Goal: Transaction & Acquisition: Purchase product/service

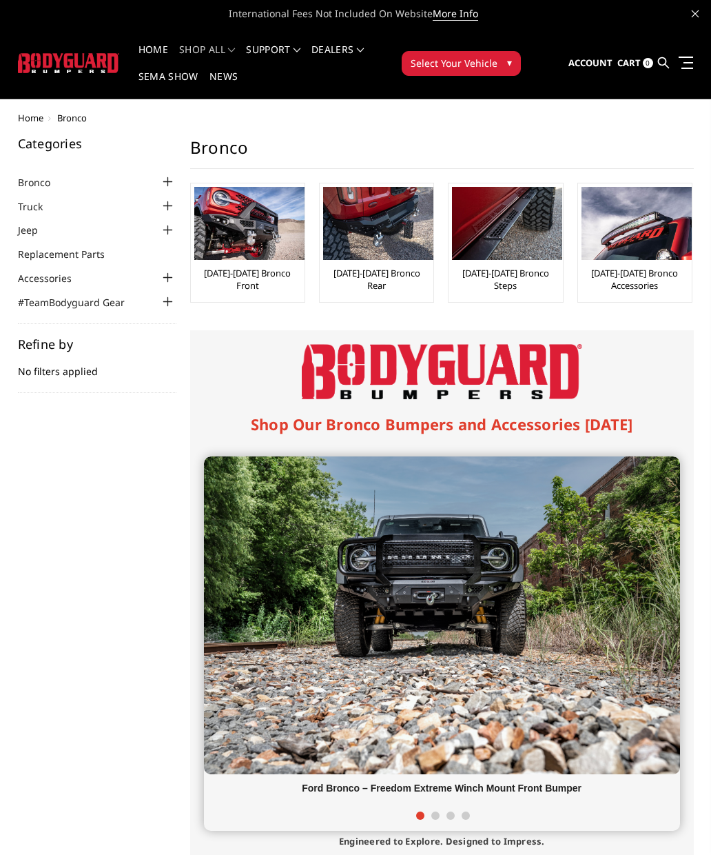
click at [496, 593] on img at bounding box center [442, 615] width 476 height 318
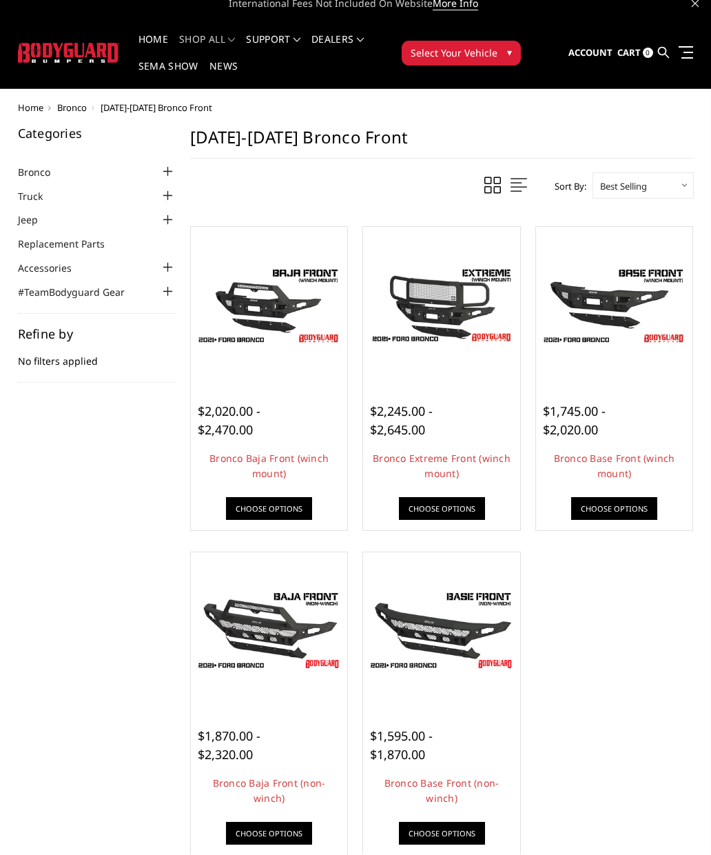
scroll to position [10, 0]
click at [444, 310] on img at bounding box center [442, 305] width 150 height 84
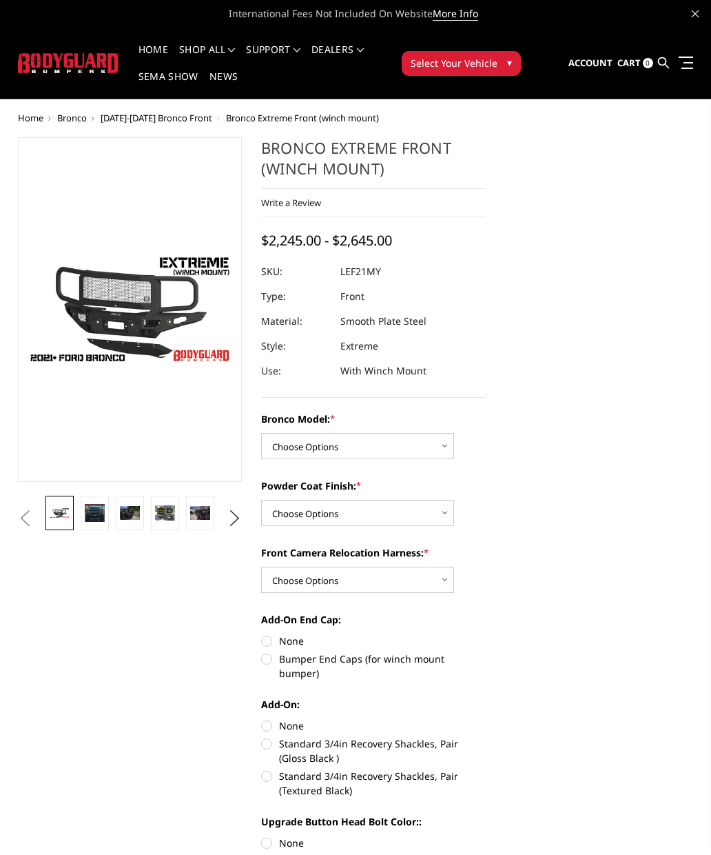
click at [97, 516] on img at bounding box center [95, 512] width 20 height 17
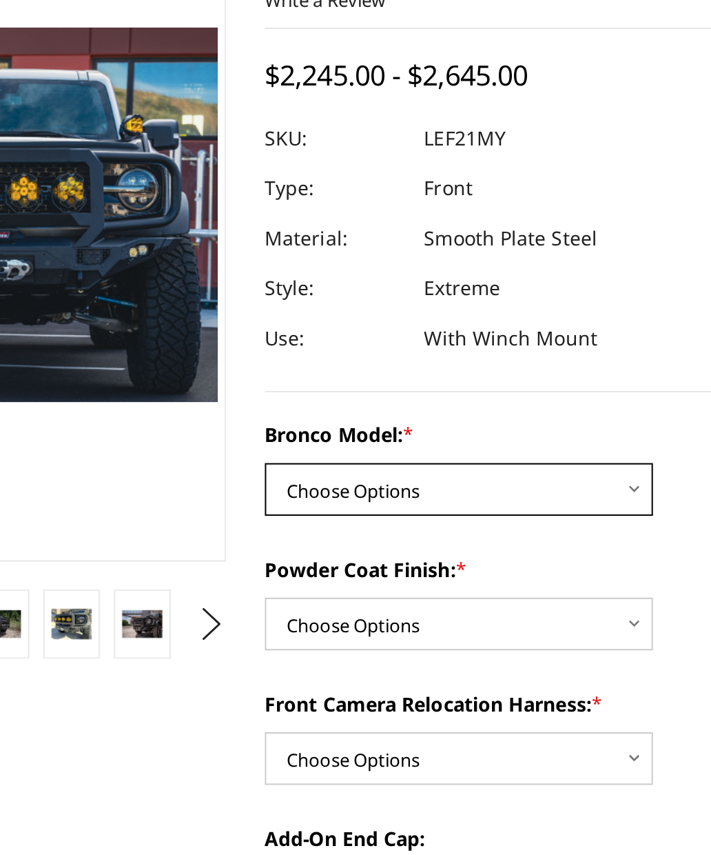
click at [320, 392] on select "Choose Options Base/Badlands/Wildtrak/etc. Raptor" at bounding box center [357, 405] width 193 height 26
select select "4019"
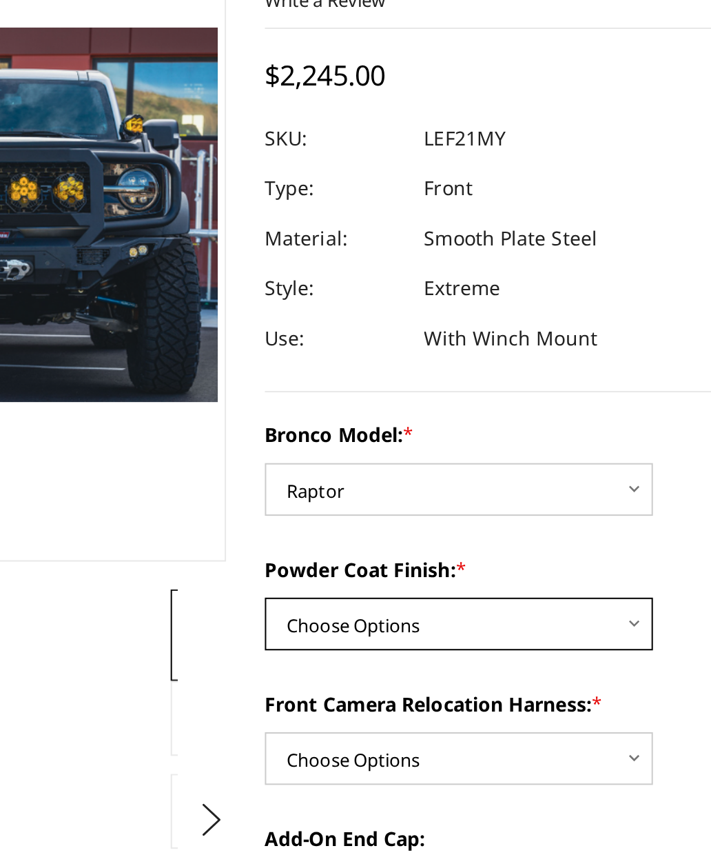
click at [314, 459] on select "Choose Options Bare Metal Textured Black Powder Coat" at bounding box center [357, 472] width 193 height 26
select select "4020"
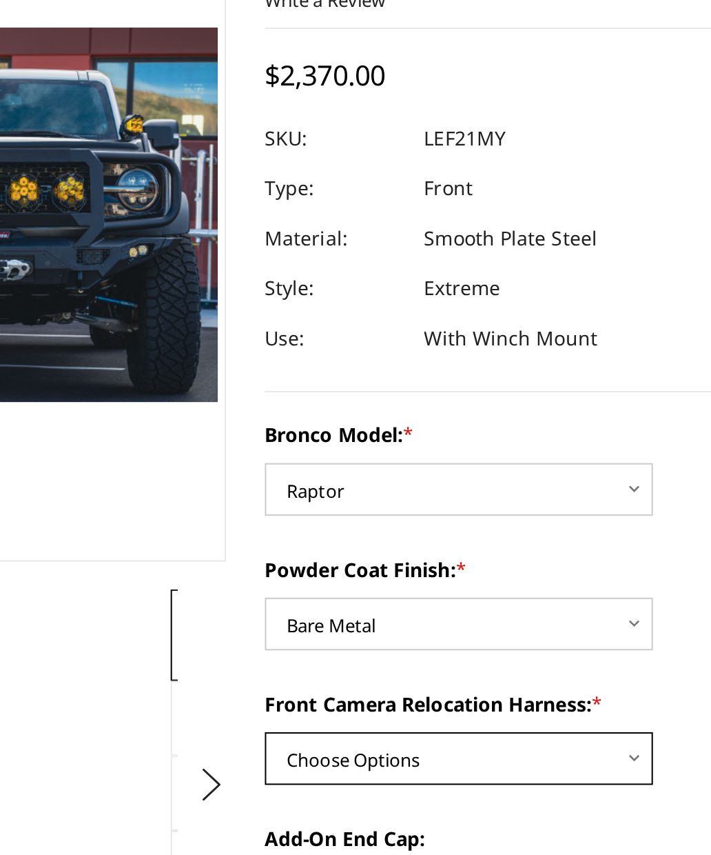
click at [312, 526] on select "Choose Options With Front Camera Relocation Harness Without Front Camera Reloca…" at bounding box center [357, 539] width 193 height 26
select select "4022"
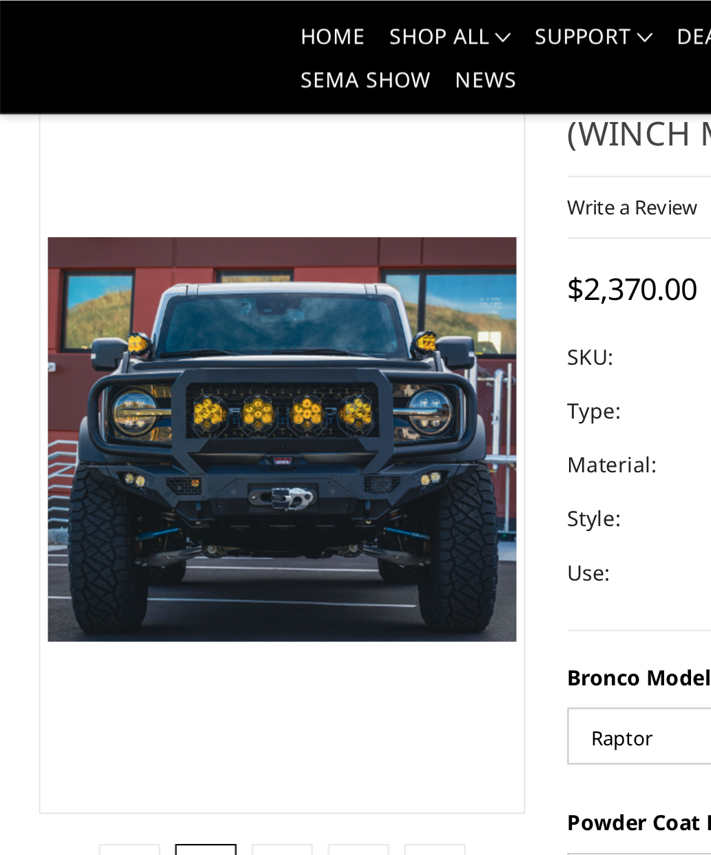
scroll to position [67, 0]
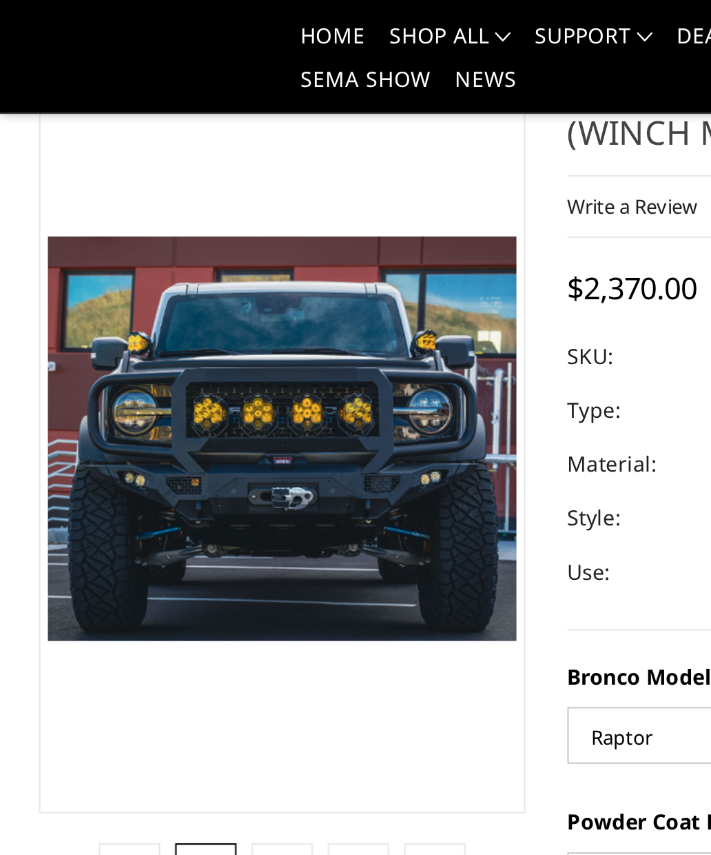
click at [132, 409] on img at bounding box center [130, 404] width 20 height 13
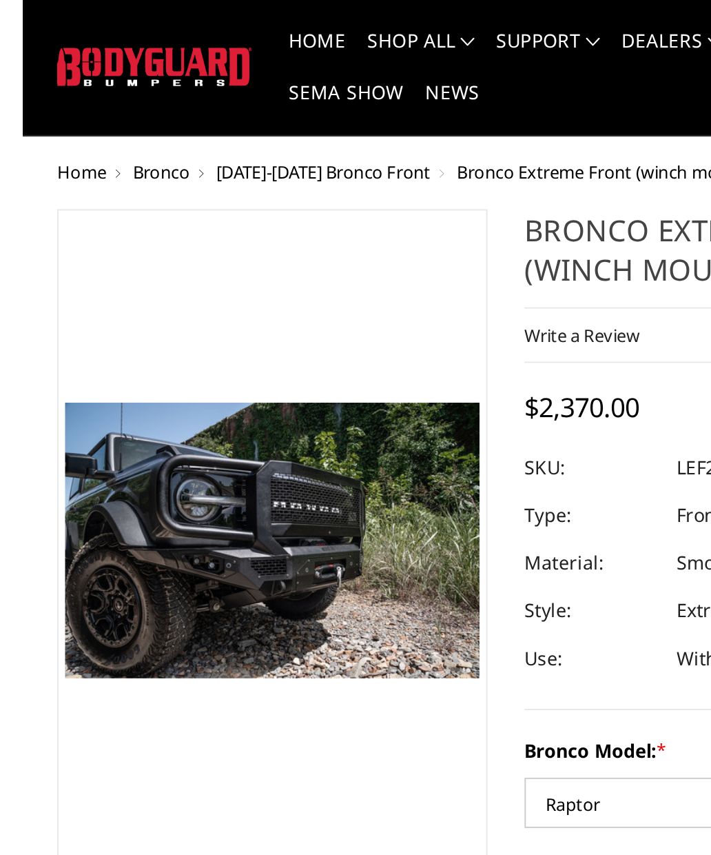
scroll to position [27, 0]
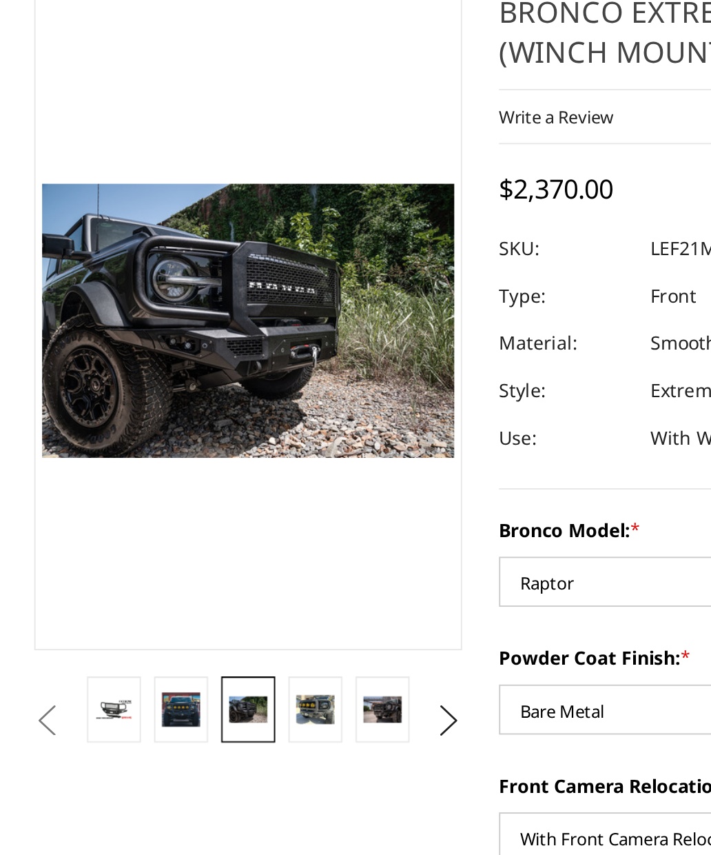
click at [168, 438] on img at bounding box center [165, 445] width 20 height 15
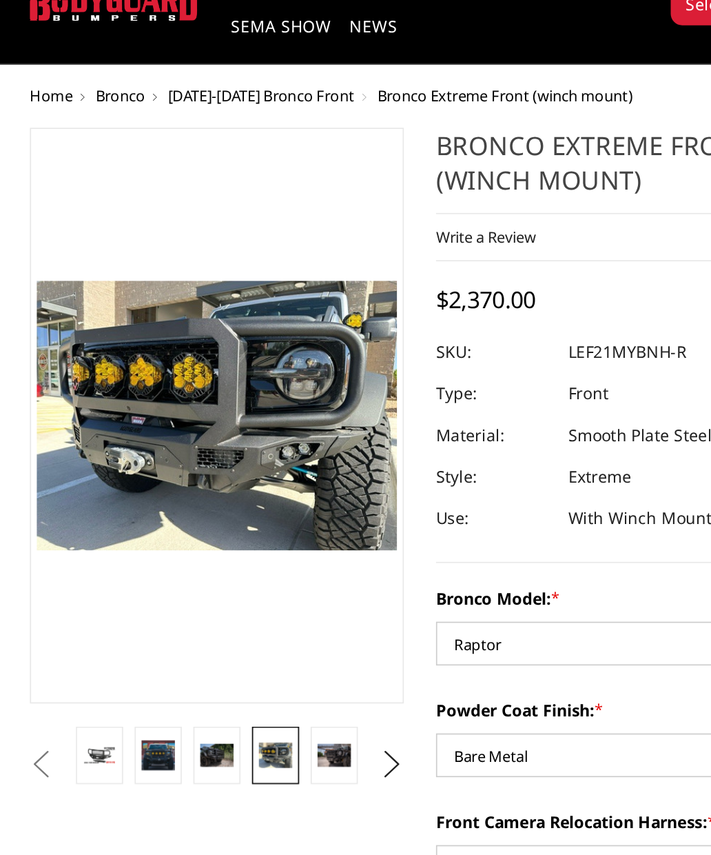
click at [203, 479] on img at bounding box center [200, 485] width 20 height 13
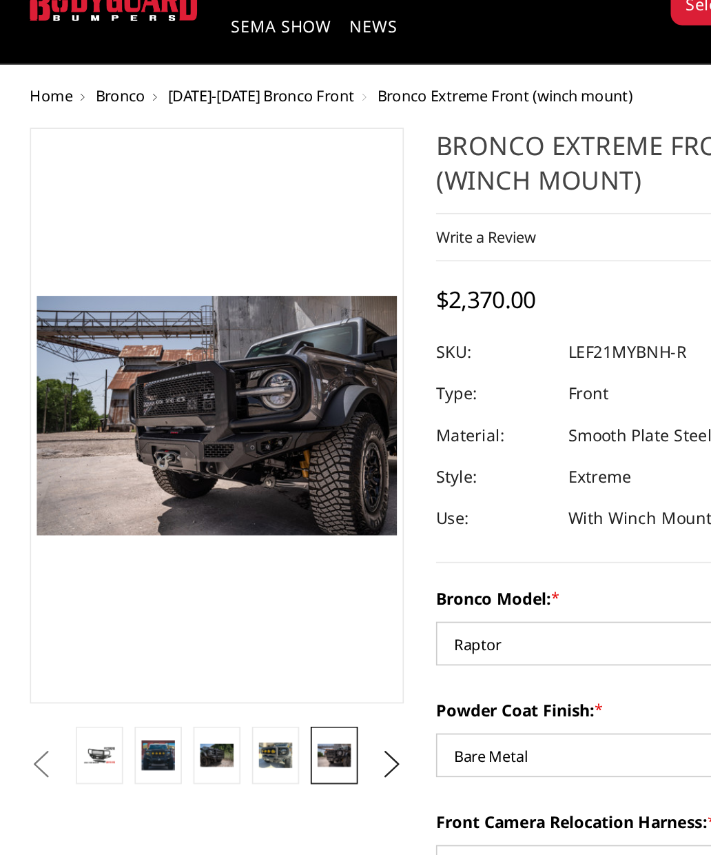
click at [25, 481] on button "Previous" at bounding box center [24, 491] width 21 height 21
click at [233, 481] on button "Next" at bounding box center [235, 491] width 21 height 21
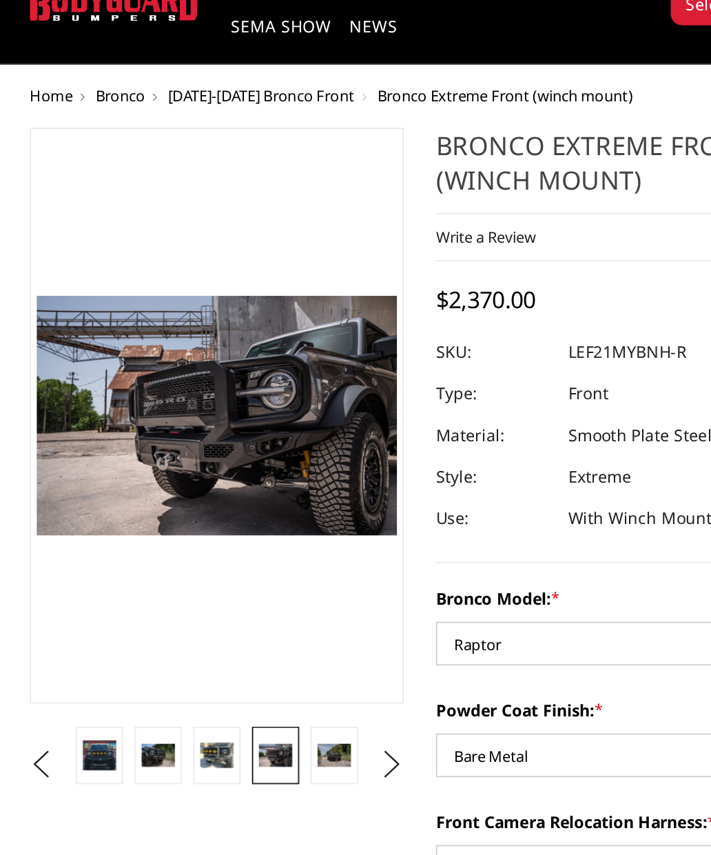
click at [207, 479] on img at bounding box center [200, 485] width 20 height 13
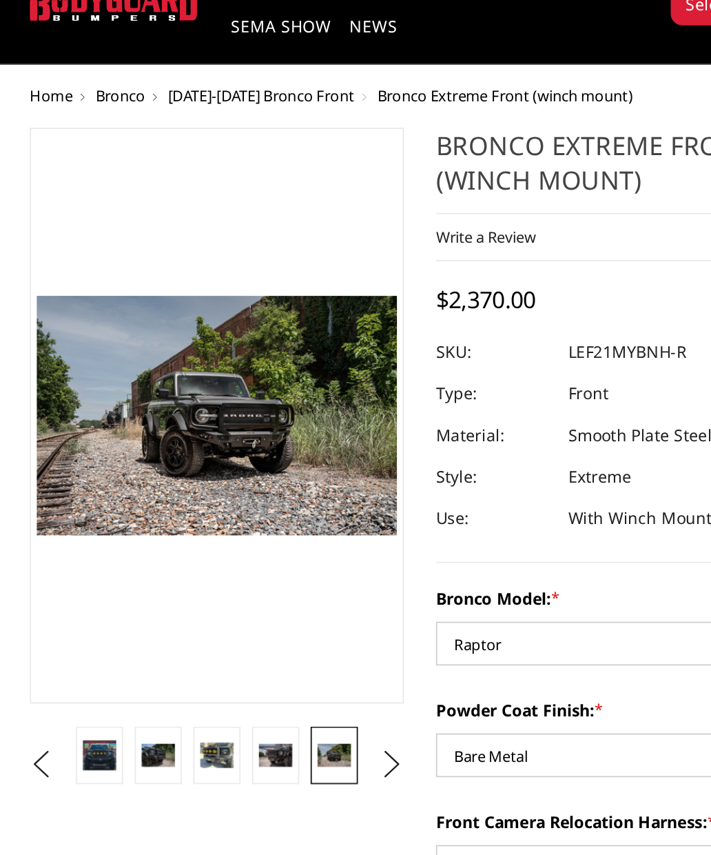
click at [233, 481] on button "Next" at bounding box center [235, 491] width 21 height 21
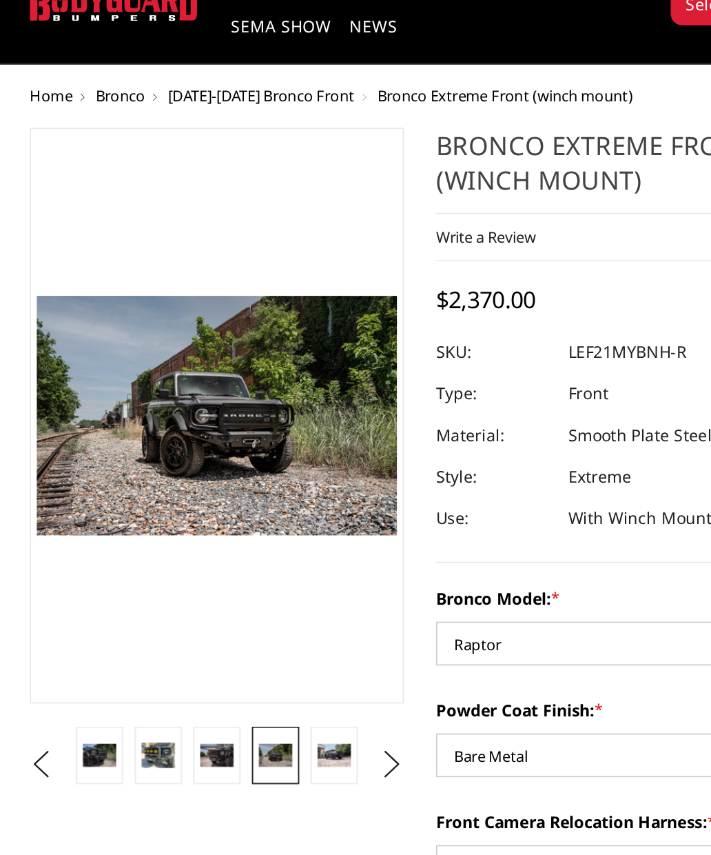
click at [208, 479] on img at bounding box center [200, 485] width 20 height 13
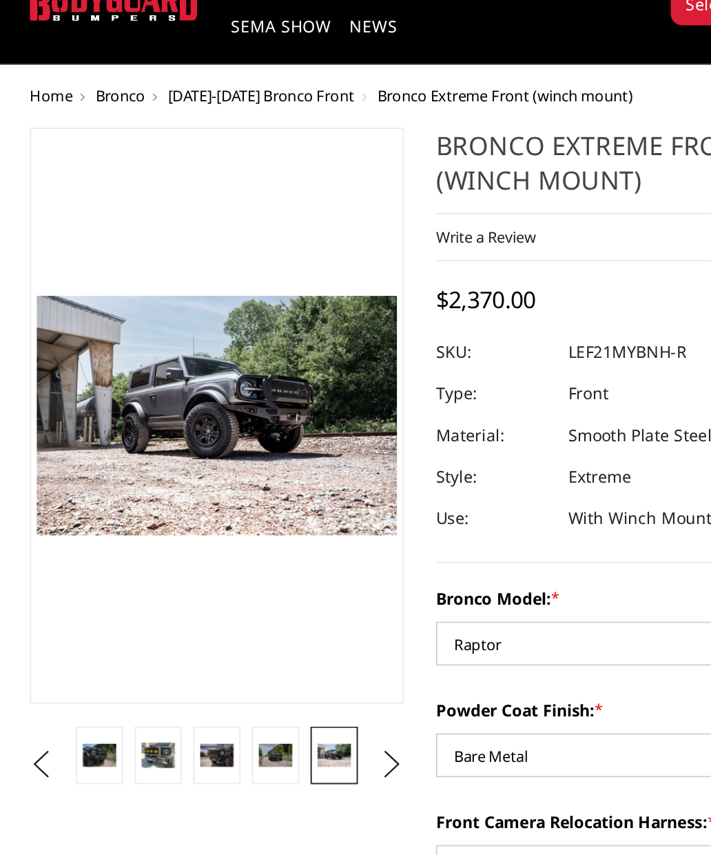
click at [238, 481] on button "Next" at bounding box center [235, 491] width 21 height 21
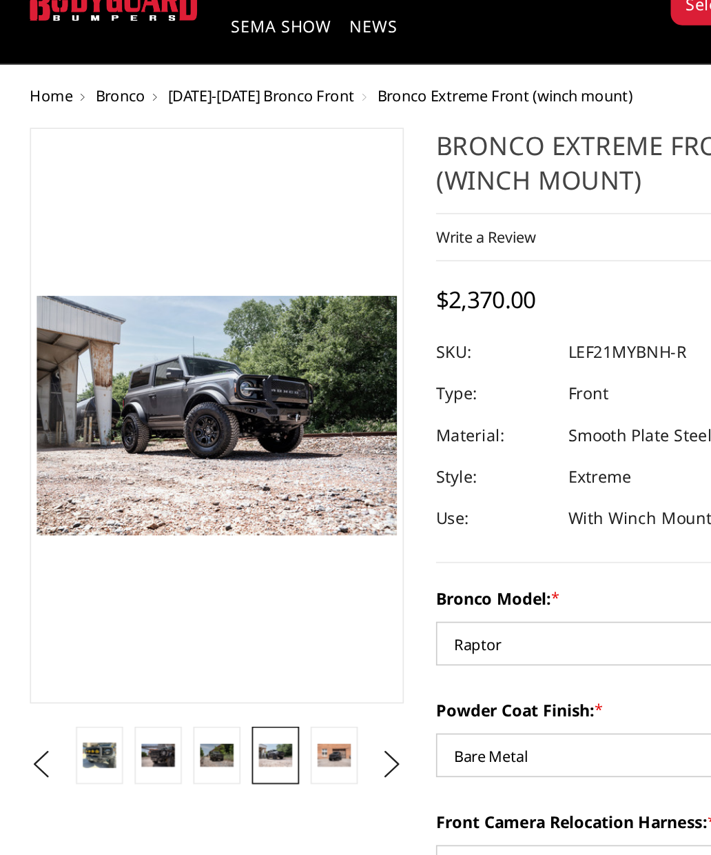
click at [203, 479] on img at bounding box center [200, 485] width 20 height 13
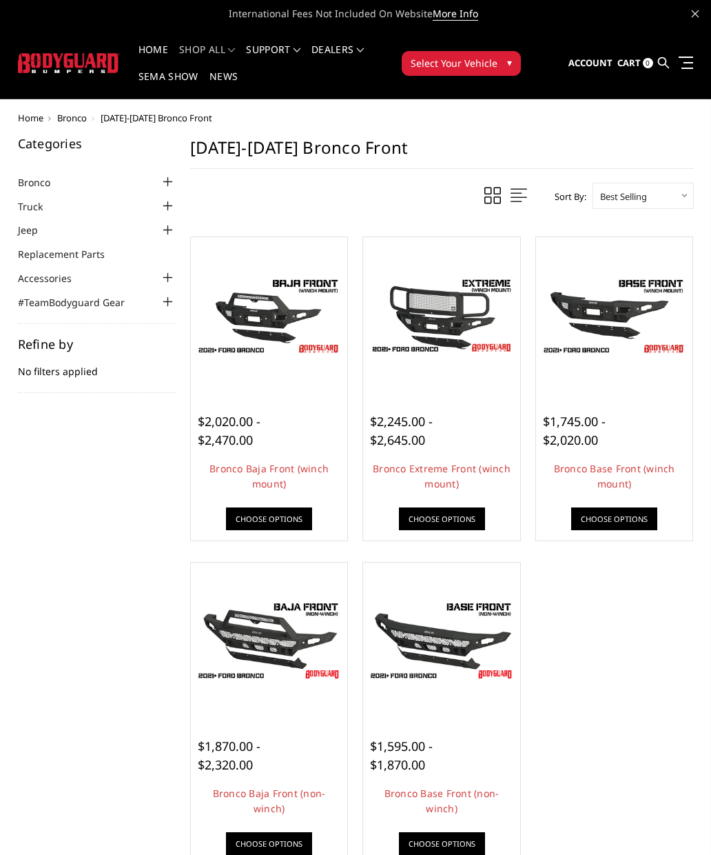
click at [511, 67] on span "▾" at bounding box center [509, 62] width 5 height 14
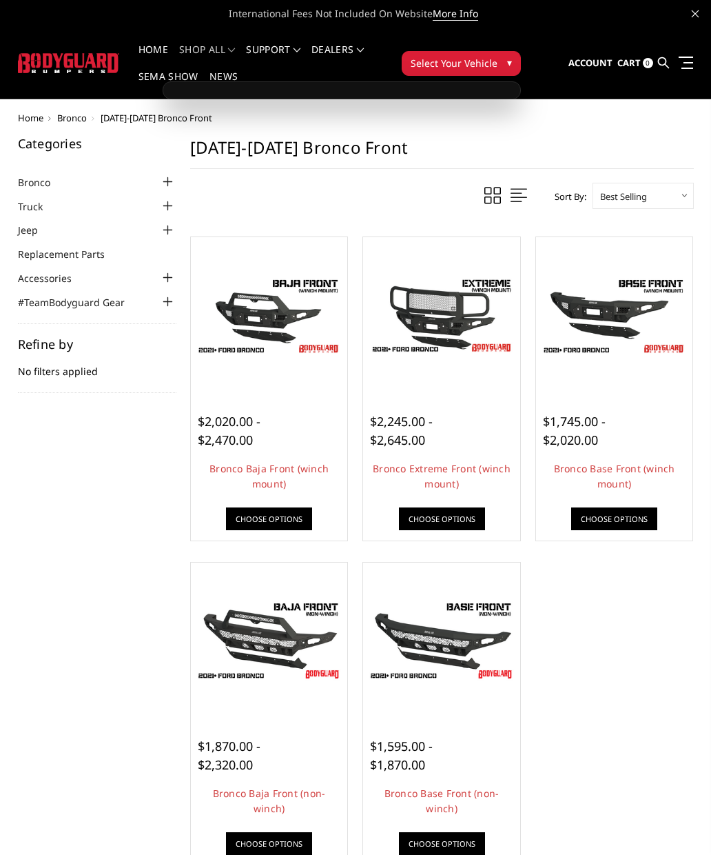
click at [475, 59] on span "Select Your Vehicle" at bounding box center [454, 63] width 87 height 14
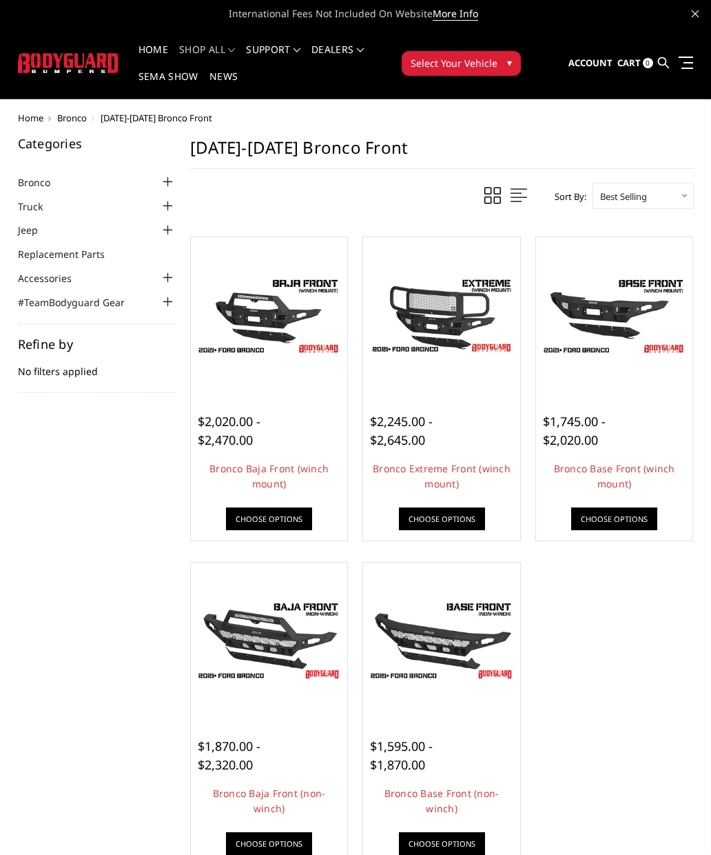
click at [466, 62] on span "Select Your Vehicle" at bounding box center [454, 63] width 87 height 14
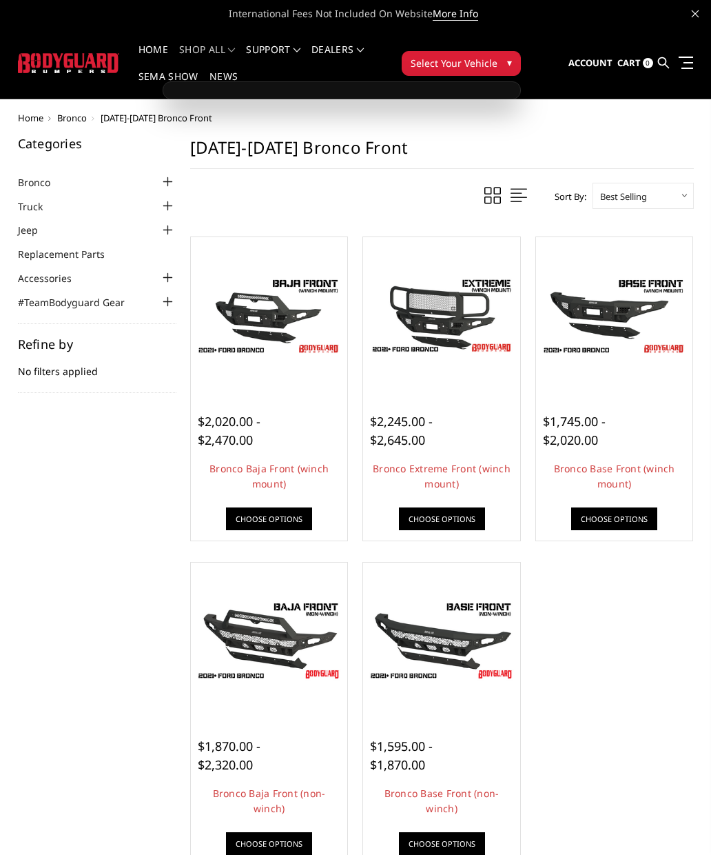
click at [176, 174] on div at bounding box center [168, 182] width 17 height 17
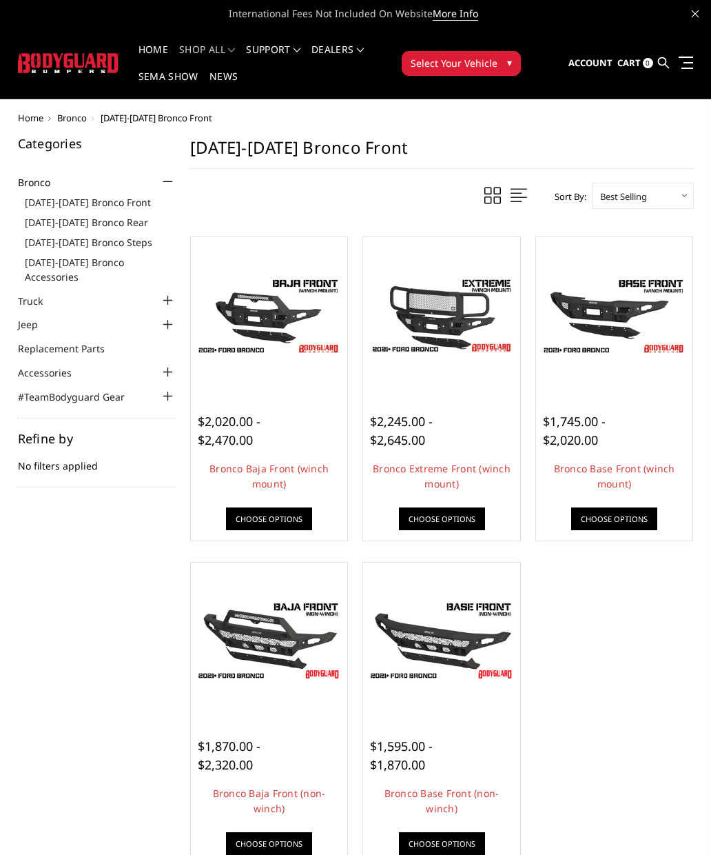
click at [128, 227] on link "[DATE]-[DATE] Bronco Rear" at bounding box center [101, 222] width 152 height 14
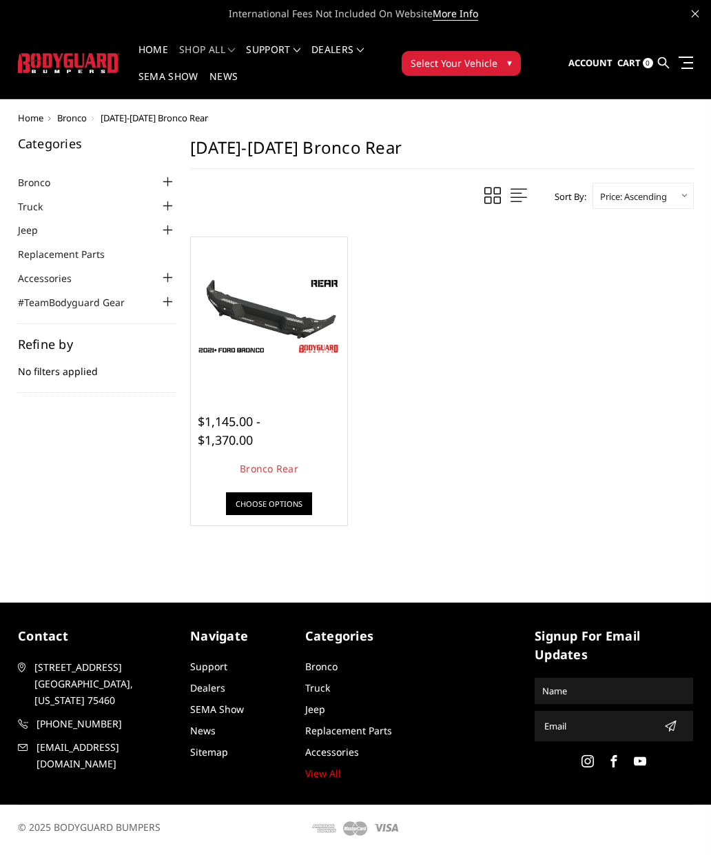
click at [261, 341] on img at bounding box center [269, 316] width 150 height 84
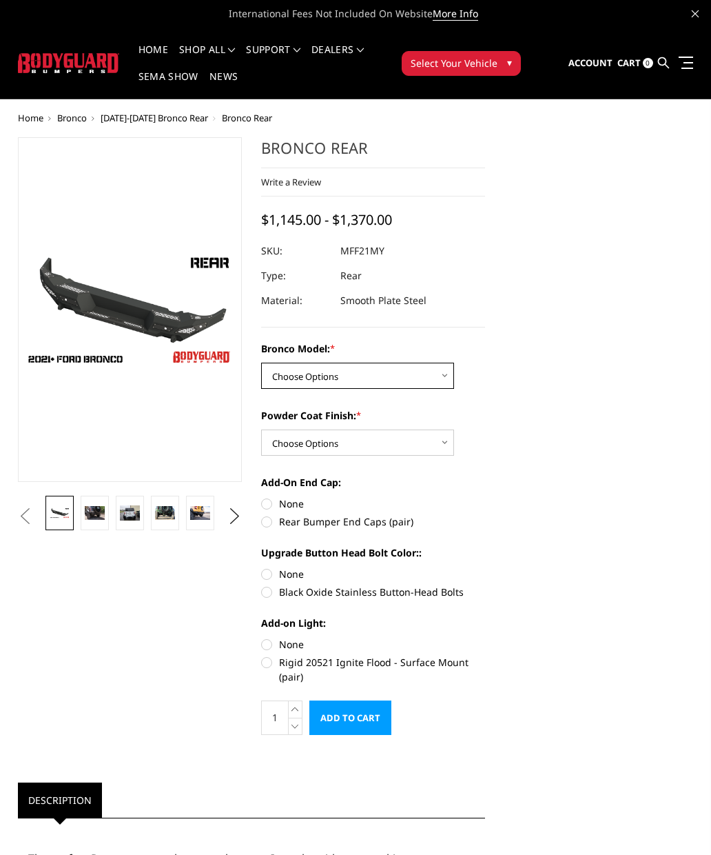
click at [440, 376] on select "Choose Options Base/Badlands/Wildtrak/etc. Raptor" at bounding box center [357, 376] width 193 height 26
select select "4025"
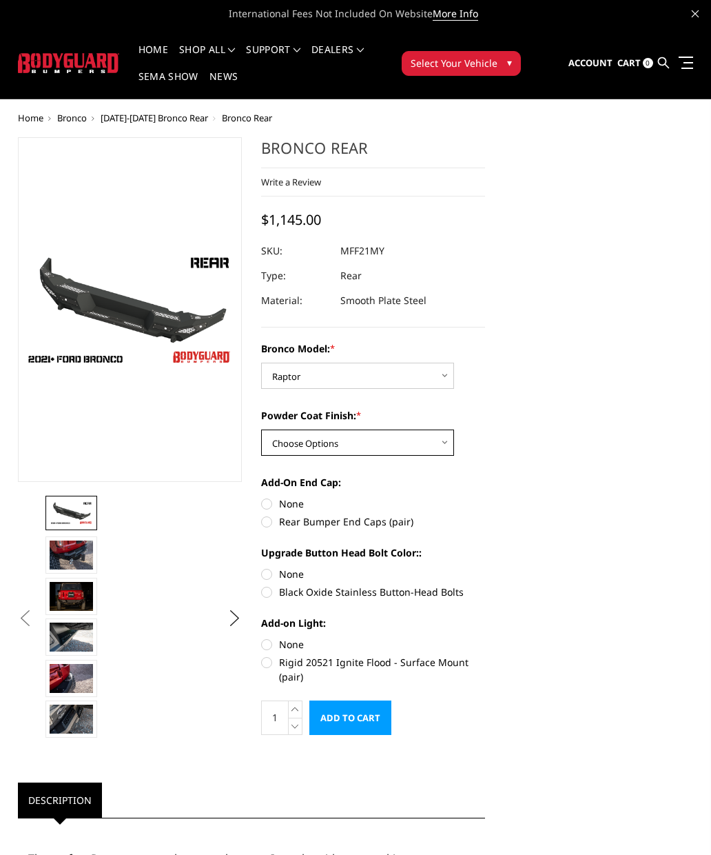
click at [447, 443] on select "Choose Options Bare Metal Textured Black Powder Coat" at bounding box center [357, 442] width 193 height 26
select select "4026"
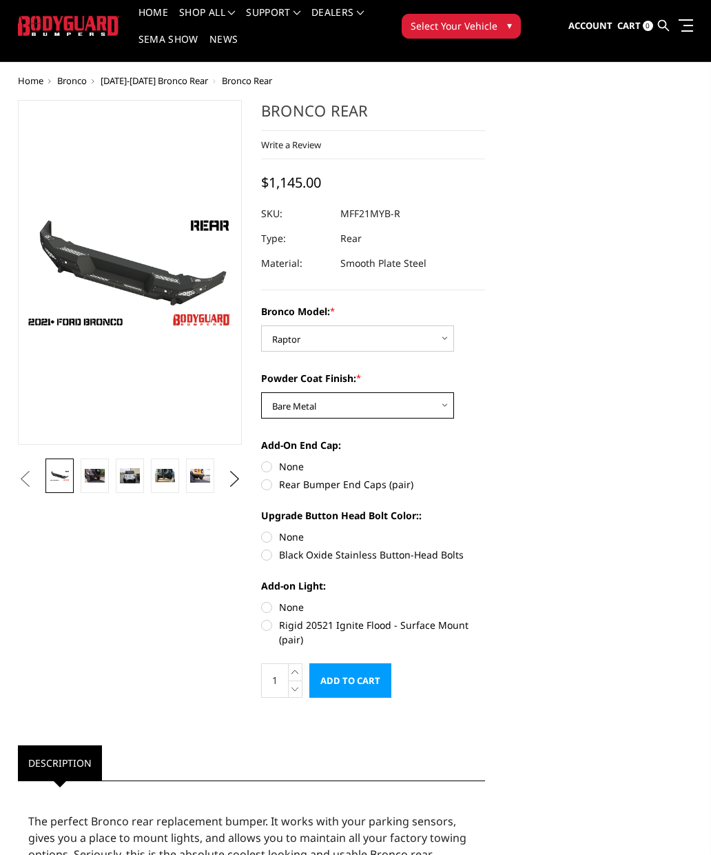
scroll to position [39, 0]
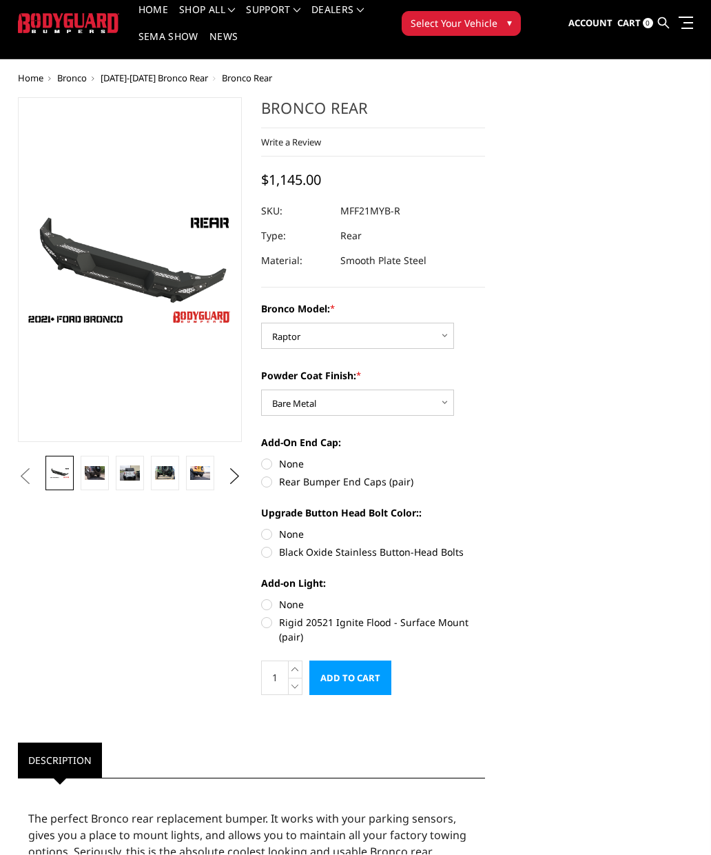
click at [323, 626] on label "Rigid 20521 Ignite Flood - Surface Mount (pair)" at bounding box center [373, 630] width 224 height 29
click at [485, 598] on input "Rigid 20521 Ignite Flood - Surface Mount (pair)" at bounding box center [485, 598] width 1 height 1
radio input "true"
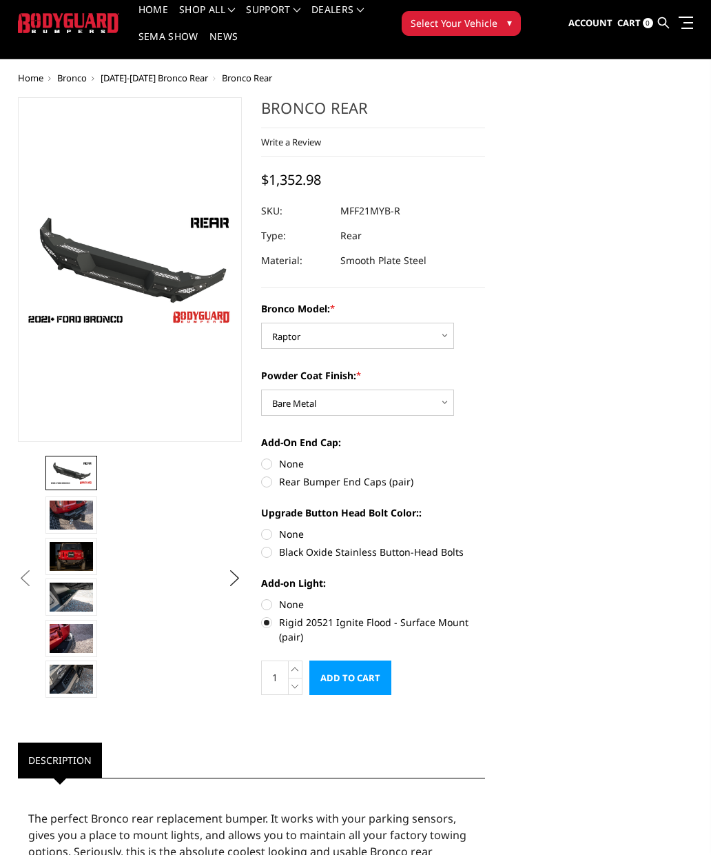
click at [272, 557] on label "Black Oxide Stainless Button-Head Bolts" at bounding box center [373, 552] width 224 height 14
click at [485, 527] on input "Black Oxide Stainless Button-Head Bolts" at bounding box center [485, 527] width 1 height 1
radio input "true"
click at [274, 484] on label "Rear Bumper End Caps (pair)" at bounding box center [373, 481] width 224 height 14
click at [485, 457] on input "Rear Bumper End Caps (pair)" at bounding box center [485, 456] width 1 height 1
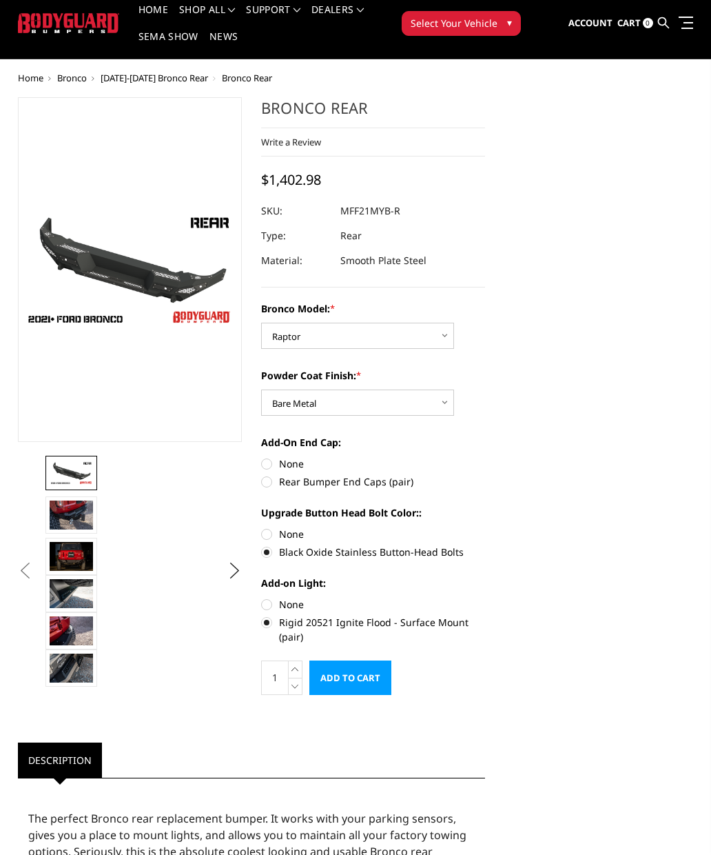
radio input "true"
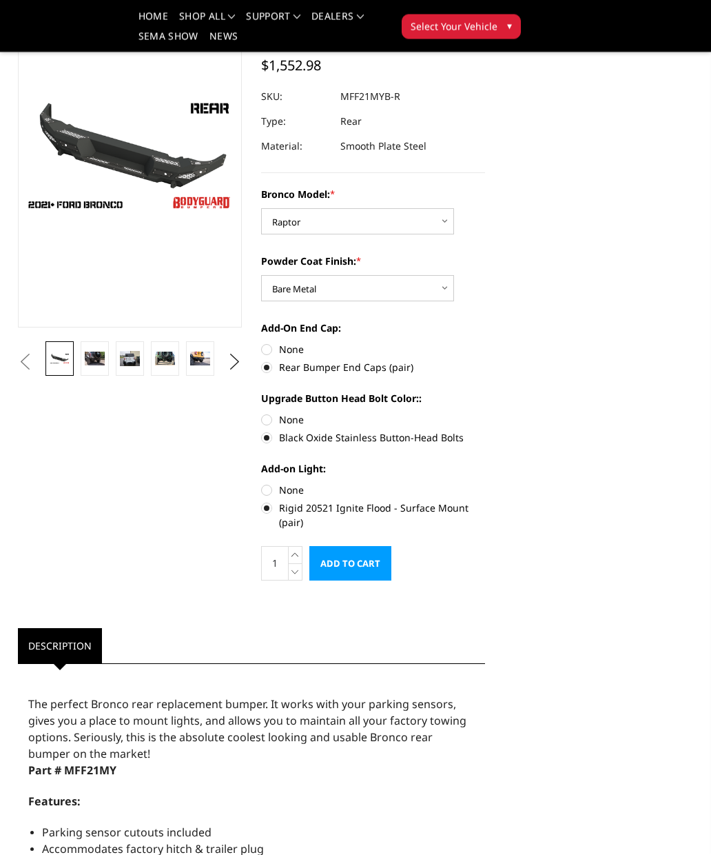
scroll to position [114, 0]
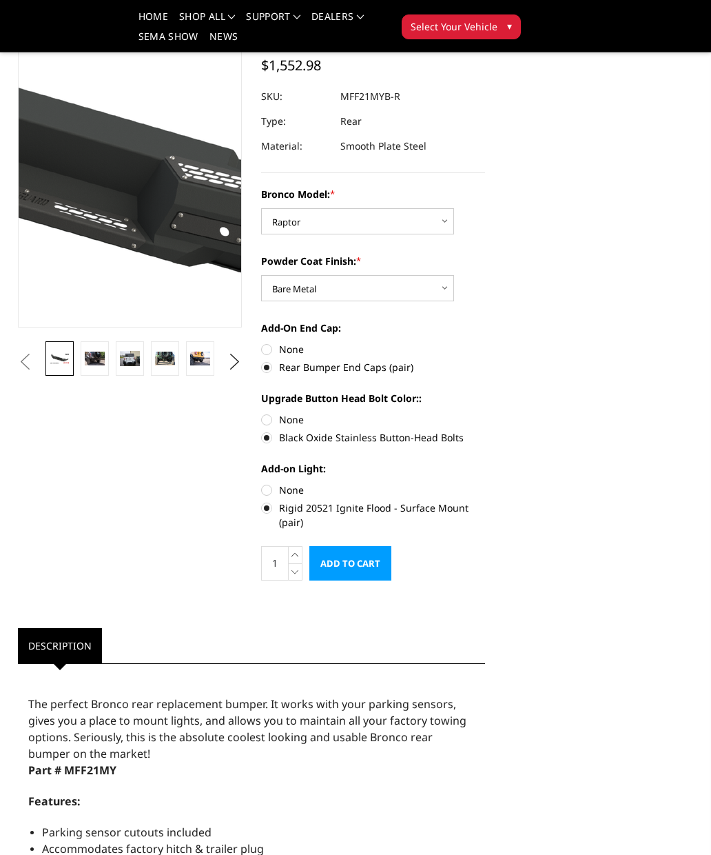
click at [148, 158] on img at bounding box center [78, 154] width 882 height 496
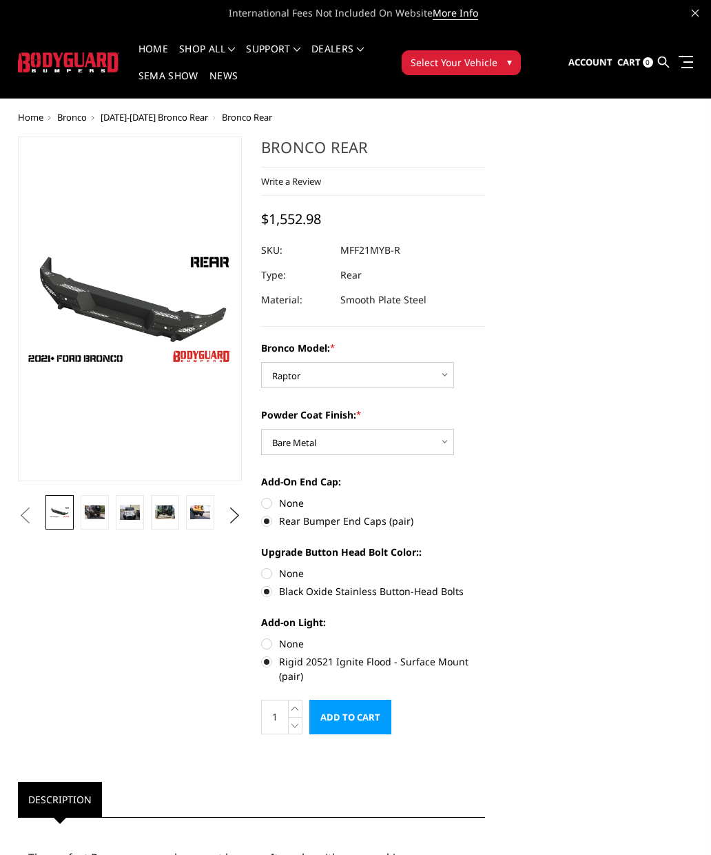
scroll to position [0, 0]
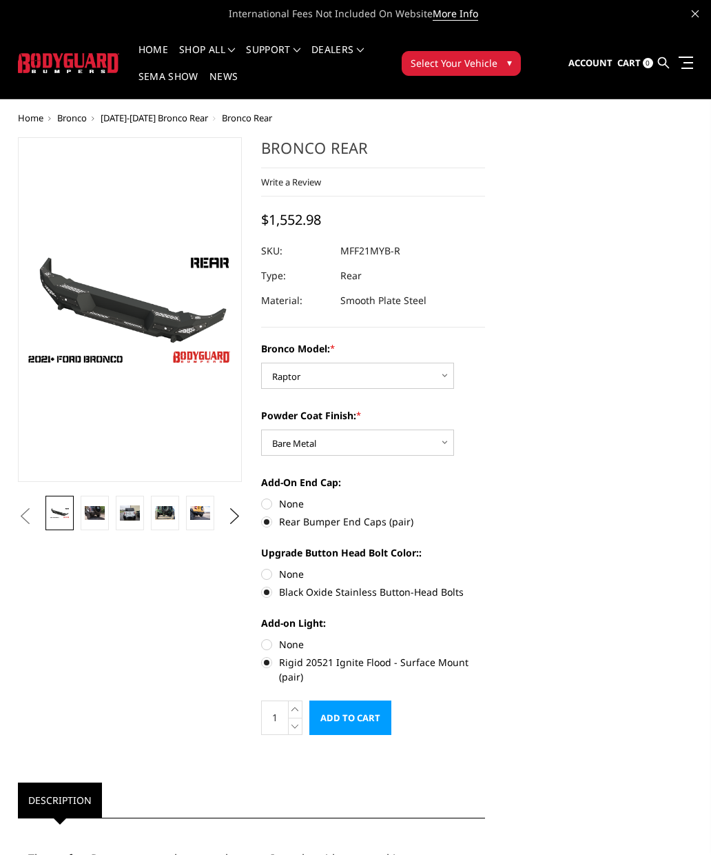
click at [467, 68] on span "Select Your Vehicle" at bounding box center [454, 63] width 87 height 14
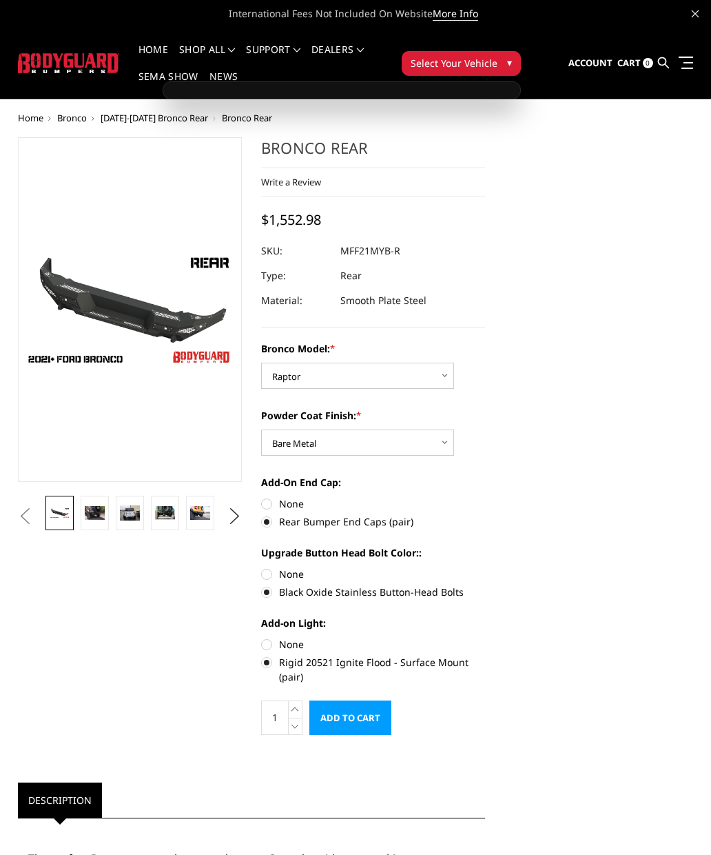
click at [458, 63] on span "Select Your Vehicle" at bounding box center [454, 63] width 87 height 14
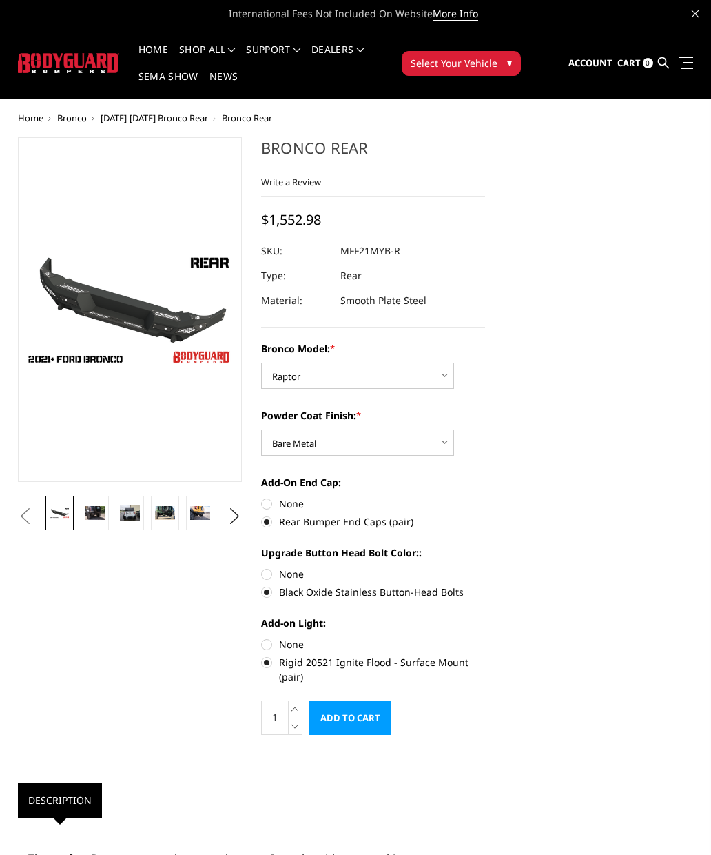
click at [483, 60] on span "Select Your Vehicle" at bounding box center [454, 63] width 87 height 14
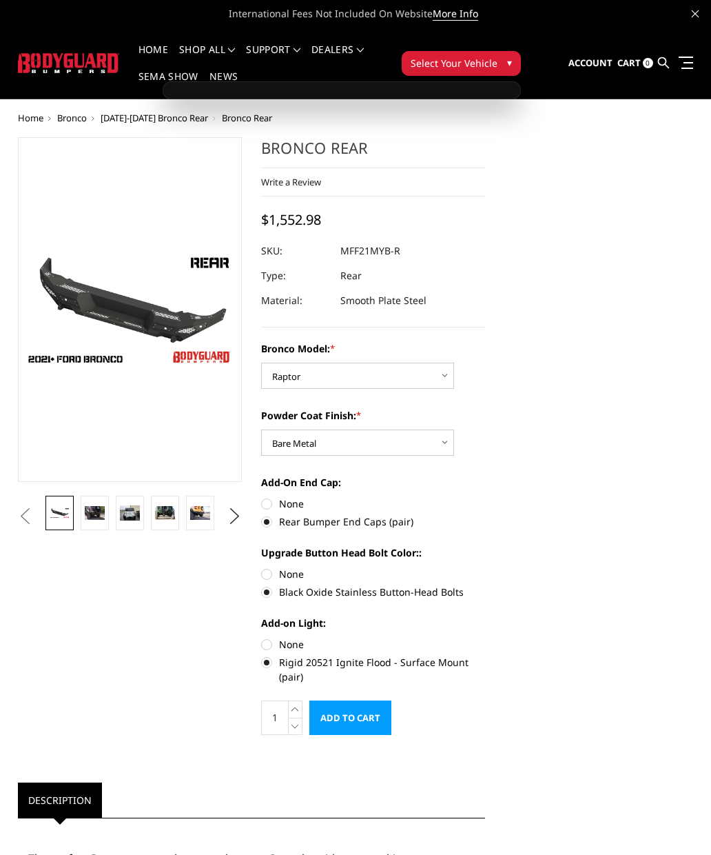
click at [509, 65] on span "▾" at bounding box center [509, 62] width 5 height 14
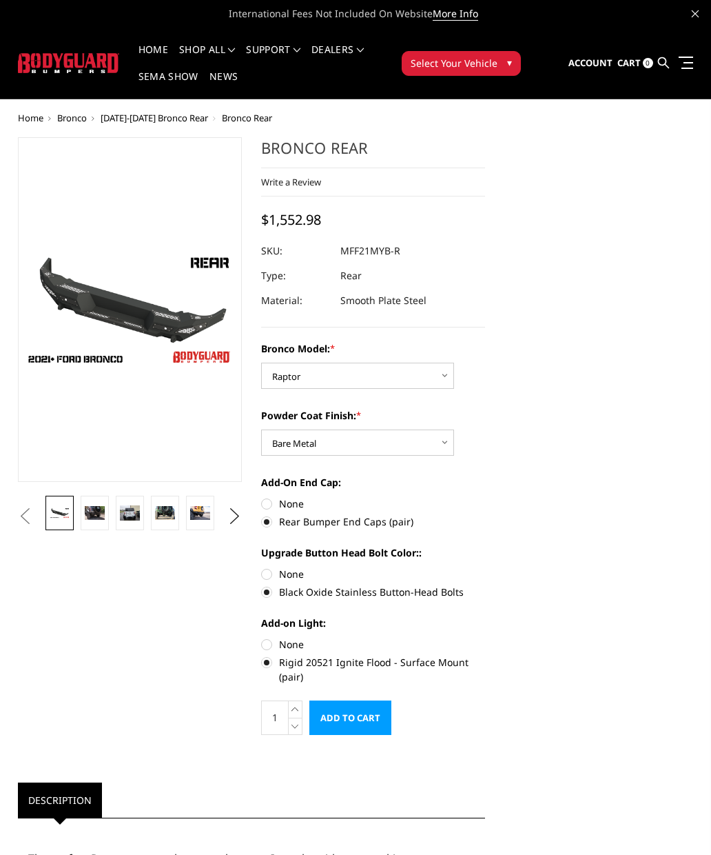
click at [86, 119] on span "Bronco" at bounding box center [72, 118] width 30 height 12
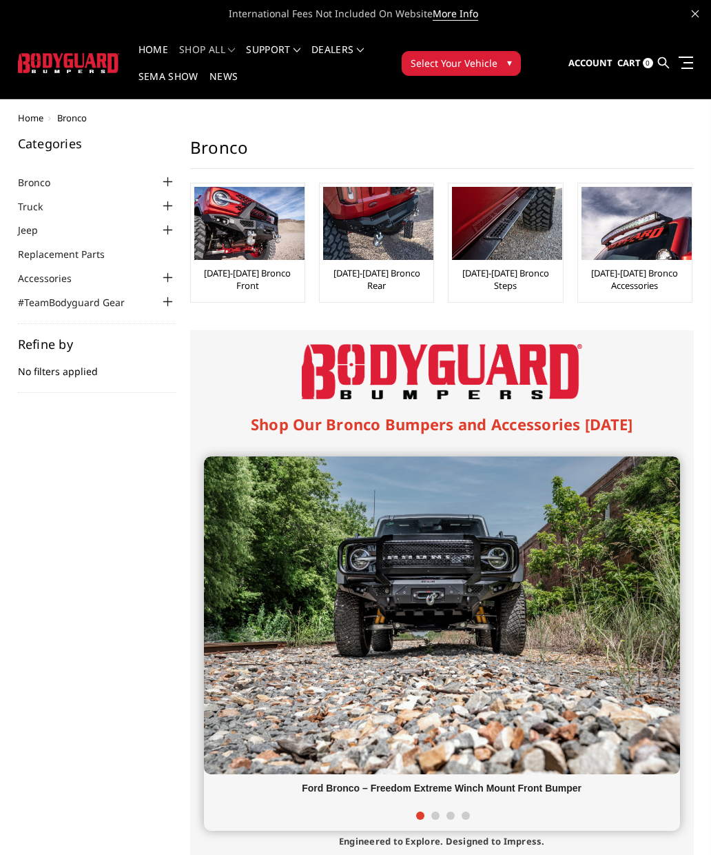
click at [172, 183] on div at bounding box center [168, 182] width 17 height 17
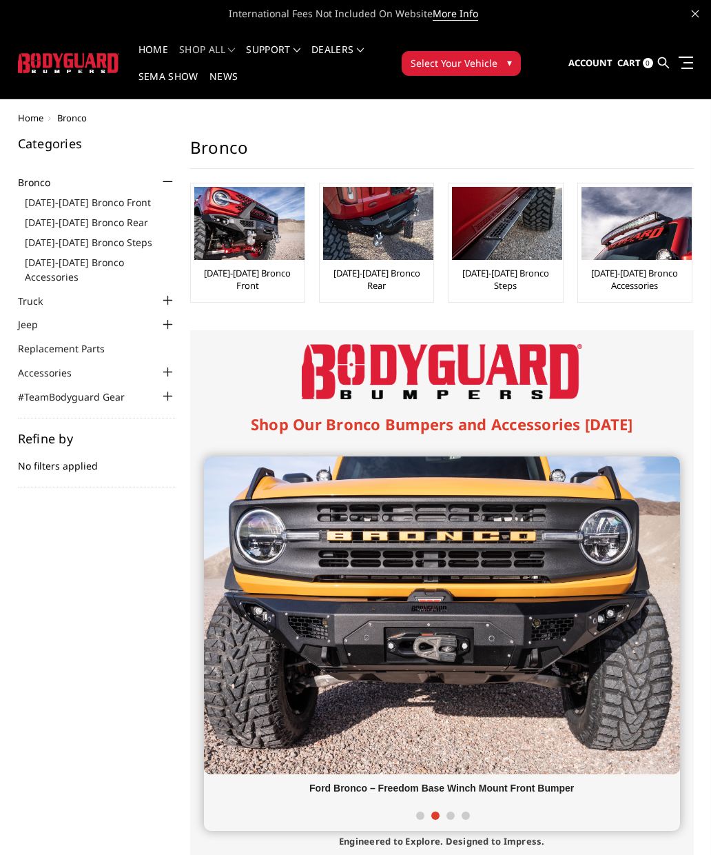
click at [83, 273] on link "[DATE]-[DATE] Bronco Accessories" at bounding box center [101, 269] width 152 height 29
